Goal: Find specific page/section

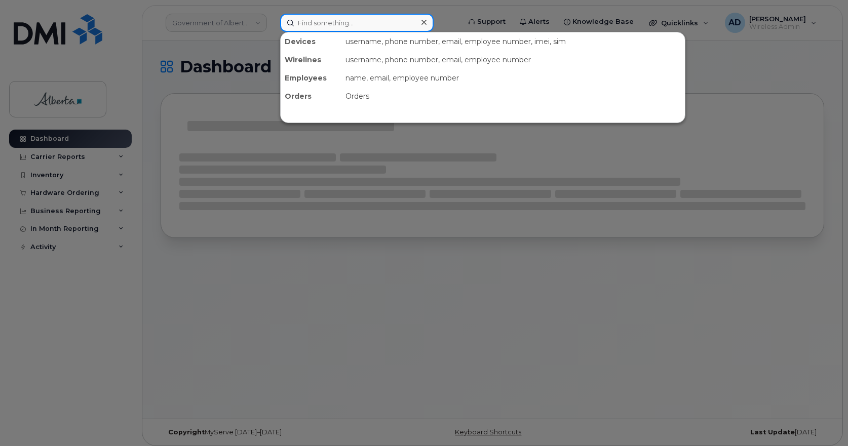
click at [319, 29] on input at bounding box center [356, 23] width 153 height 18
paste input "[PERSON_NAME]"
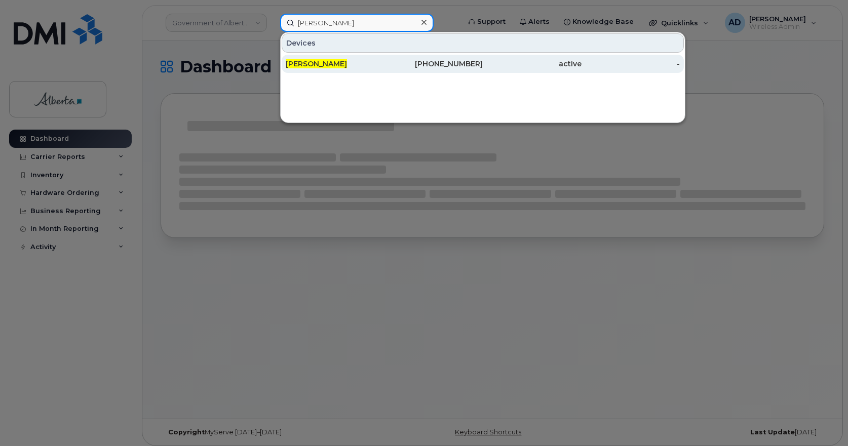
type input "[PERSON_NAME]"
click at [314, 62] on span "[PERSON_NAME]" at bounding box center [316, 63] width 61 height 9
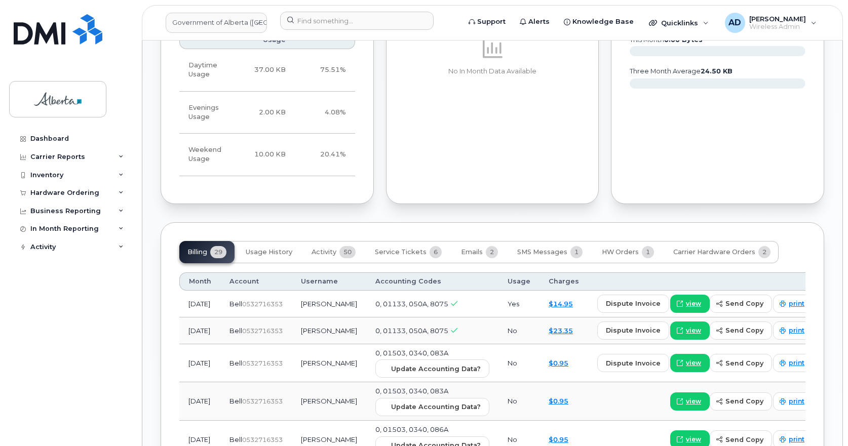
scroll to position [608, 0]
